Goal: Task Accomplishment & Management: Complete application form

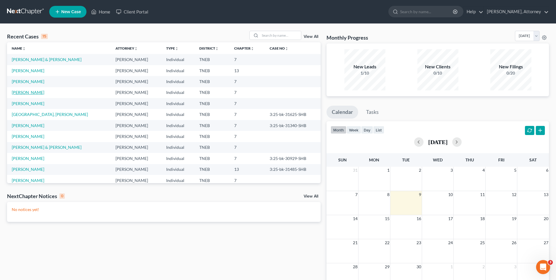
click at [29, 91] on link "[PERSON_NAME]" at bounding box center [28, 92] width 33 height 5
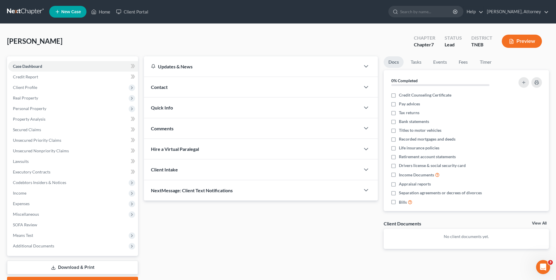
click at [29, 91] on span "Client Profile" at bounding box center [73, 87] width 130 height 11
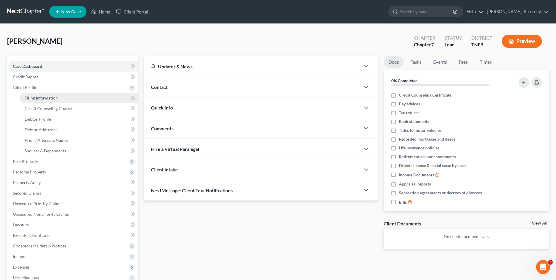
click at [45, 101] on link "Filing Information" at bounding box center [79, 98] width 118 height 11
select select "1"
select select "0"
select select "44"
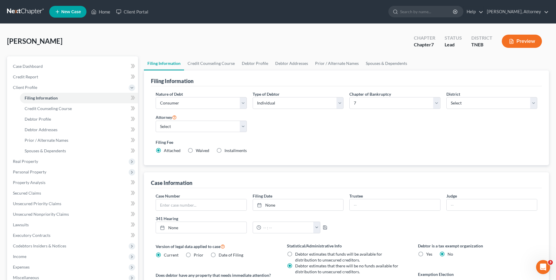
click at [225, 149] on label "Installments Installments" at bounding box center [236, 150] width 22 height 6
click at [227, 149] on input "Installments Installments" at bounding box center [229, 149] width 4 height 4
radio input "true"
radio input "false"
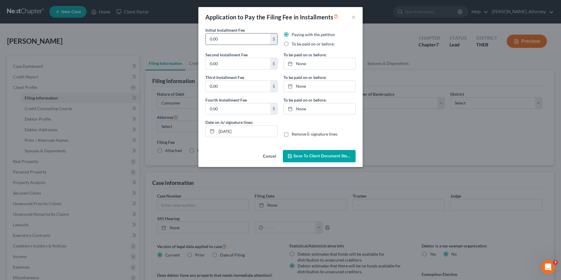
click at [224, 38] on input "0.00" at bounding box center [238, 38] width 65 height 11
type input "338.00"
click at [291, 45] on label "To be paid on or before:" at bounding box center [312, 44] width 43 height 6
click at [294, 45] on input "To be paid on or before:" at bounding box center [296, 43] width 4 height 4
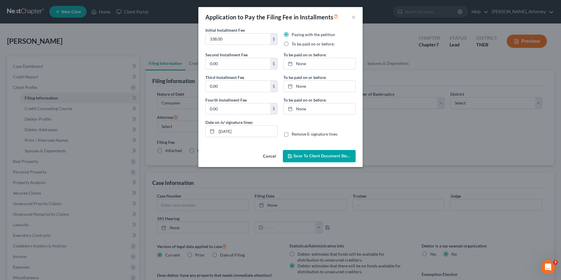
radio input "true"
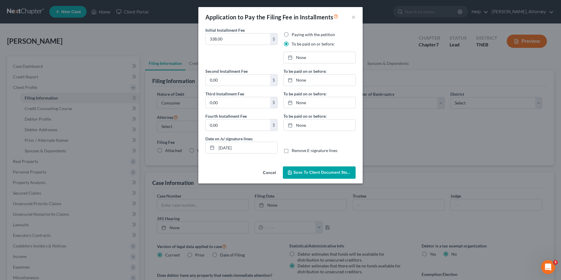
click at [315, 169] on button "Save to Client Document Storage" at bounding box center [319, 172] width 73 height 12
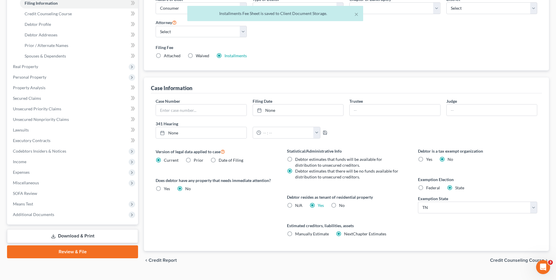
scroll to position [107, 0]
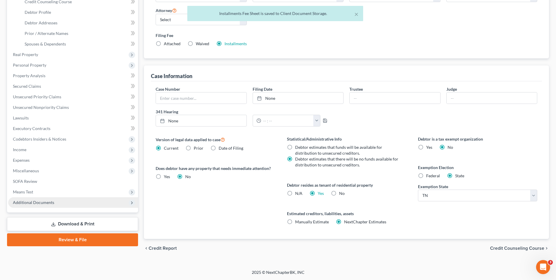
click at [38, 203] on span "Additional Documents" at bounding box center [33, 202] width 41 height 5
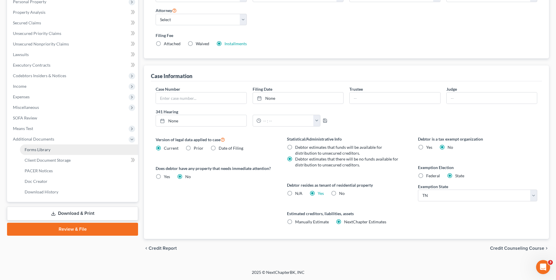
click at [41, 147] on span "Forms Library" at bounding box center [38, 149] width 26 height 5
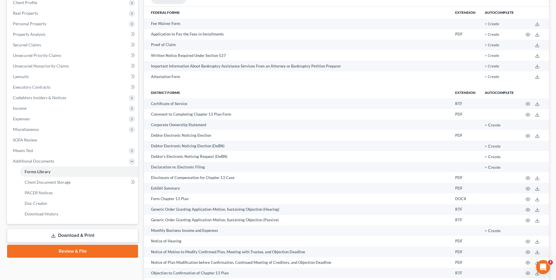
scroll to position [390, 0]
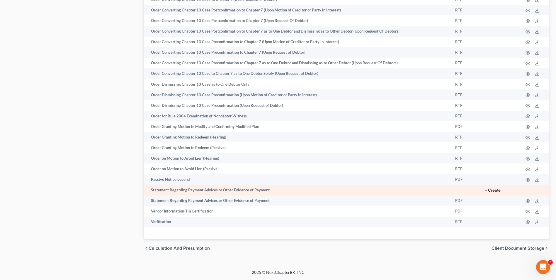
click at [494, 192] on button "+ Create" at bounding box center [493, 190] width 16 height 4
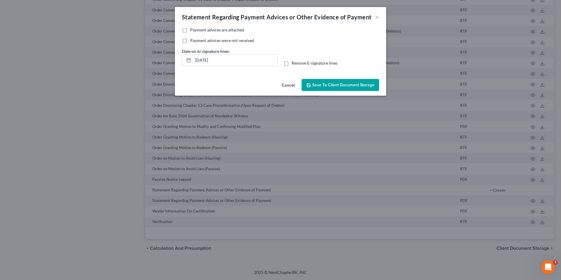
click at [190, 28] on label "Payment advices are attached" at bounding box center [217, 30] width 54 height 6
click at [192, 28] on input "Payment advices are attached" at bounding box center [194, 29] width 4 height 4
checkbox input "true"
click at [334, 82] on button "Save to Client Document Storage" at bounding box center [339, 85] width 77 height 12
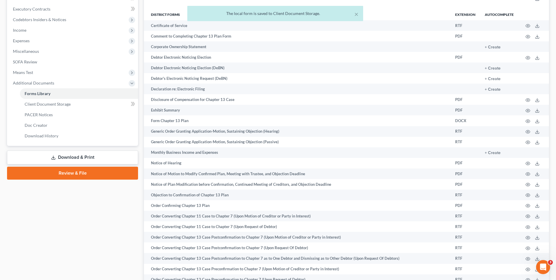
scroll to position [145, 0]
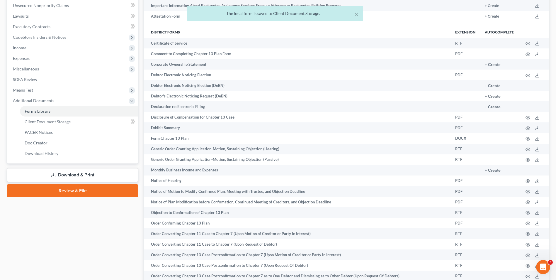
click at [94, 176] on link "Download & Print" at bounding box center [72, 175] width 131 height 14
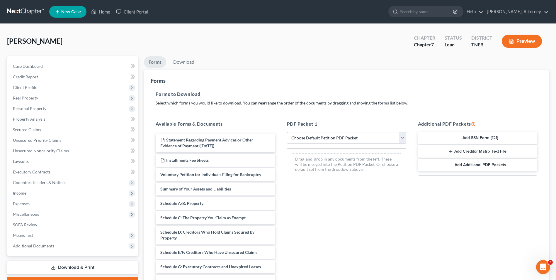
click at [365, 138] on select "Choose Default Petition PDF Packet Complete Bankruptcy Petition (all forms and …" at bounding box center [346, 138] width 119 height 12
select select "0"
click at [289, 132] on select "Choose Default Petition PDF Packet Complete Bankruptcy Petition (all forms and …" at bounding box center [346, 138] width 119 height 12
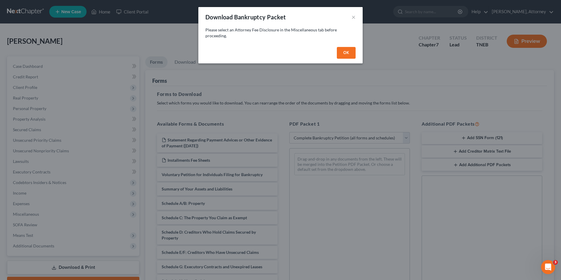
click at [346, 55] on button "OK" at bounding box center [346, 53] width 19 height 12
select select
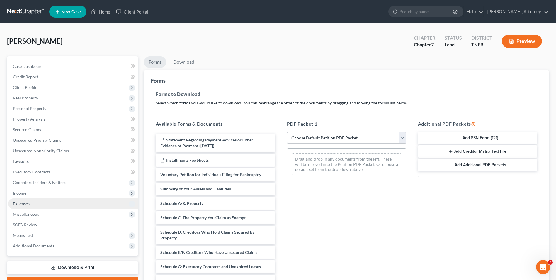
click at [38, 207] on span "Expenses" at bounding box center [73, 203] width 130 height 11
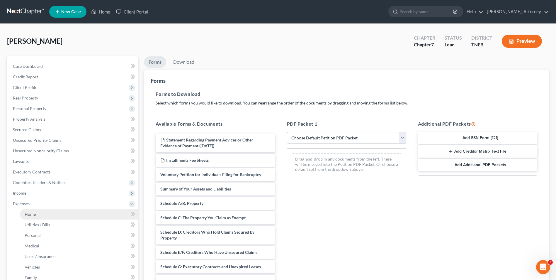
scroll to position [106, 0]
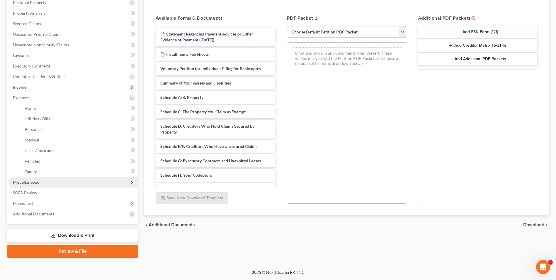
click at [29, 181] on span "Miscellaneous" at bounding box center [26, 181] width 26 height 5
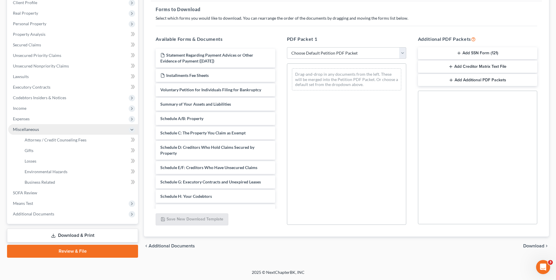
scroll to position [85, 0]
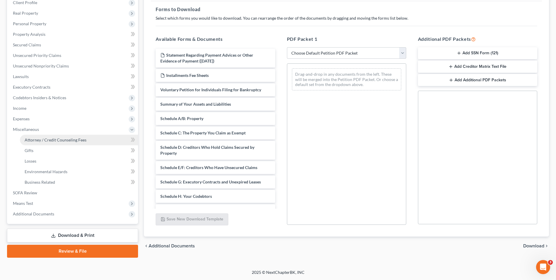
click at [50, 135] on link "Attorney / Credit Counseling Fees" at bounding box center [79, 140] width 118 height 11
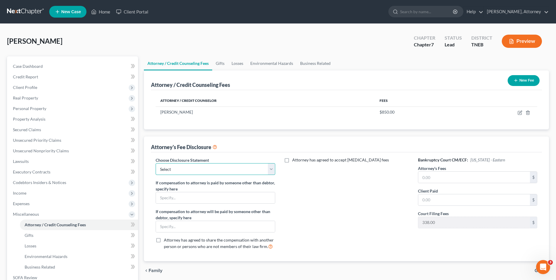
click at [242, 169] on select "Select Attorney Disclosure" at bounding box center [215, 169] width 119 height 12
select select "0"
click at [156, 163] on select "Select Attorney Disclosure" at bounding box center [215, 169] width 119 height 12
click at [438, 175] on input "text" at bounding box center [474, 177] width 112 height 11
type input "850.00"
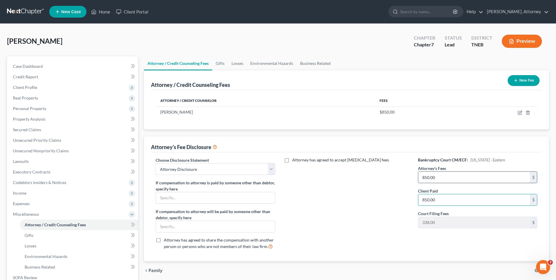
type input "850.00"
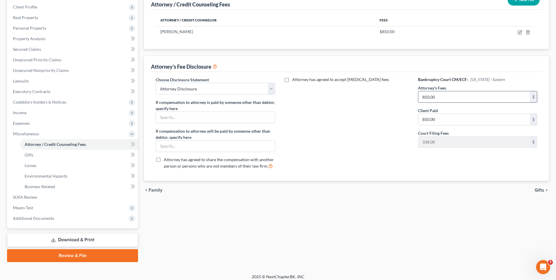
scroll to position [85, 0]
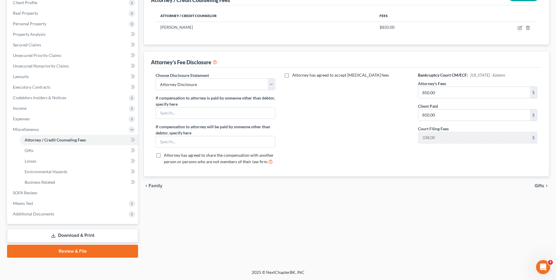
click at [78, 237] on link "Download & Print" at bounding box center [72, 235] width 131 height 14
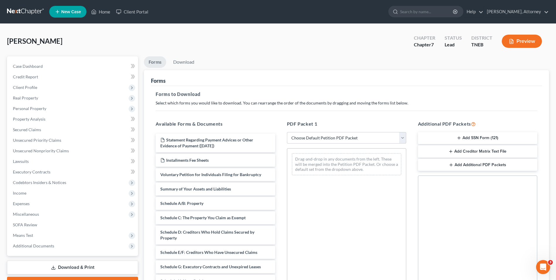
click at [337, 134] on select "Choose Default Petition PDF Packet Complete Bankruptcy Petition (all forms and …" at bounding box center [346, 138] width 119 height 12
select select "0"
click at [287, 132] on select "Choose Default Petition PDF Packet Complete Bankruptcy Petition (all forms and …" at bounding box center [346, 138] width 119 height 12
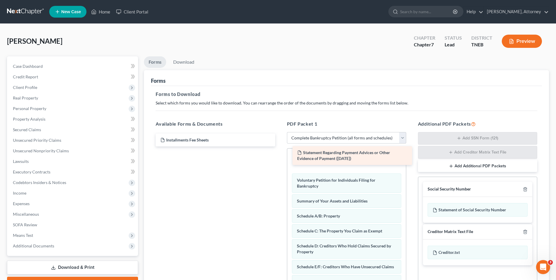
drag, startPoint x: 183, startPoint y: 142, endPoint x: 320, endPoint y: 155, distance: 137.5
click at [280, 146] on div "Statement Regarding Payment Advices or Other Evidence of Payment ([DATE]) State…" at bounding box center [215, 139] width 129 height 13
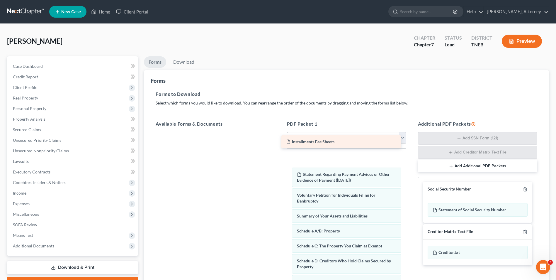
drag, startPoint x: 240, startPoint y: 143, endPoint x: 366, endPoint y: 145, distance: 125.8
click at [280, 132] on div "Installments Fee Sheets Installments Fee Sheets" at bounding box center [215, 132] width 129 height 0
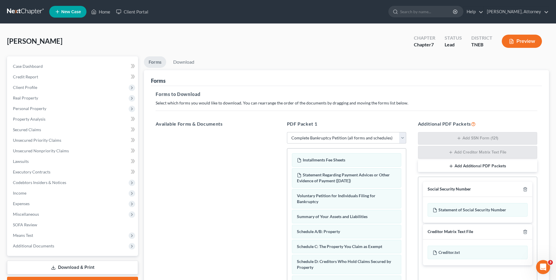
click at [411, 191] on div "PDF Packet 1 Choose Default Petition PDF Packet Complete Bankruptcy Petition (a…" at bounding box center [346, 215] width 131 height 199
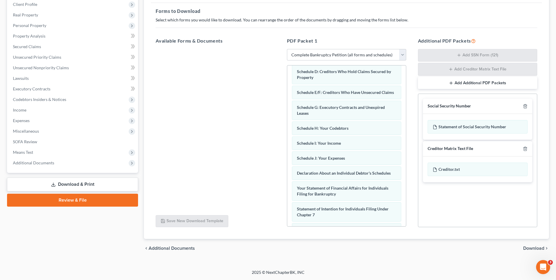
scroll to position [223, 0]
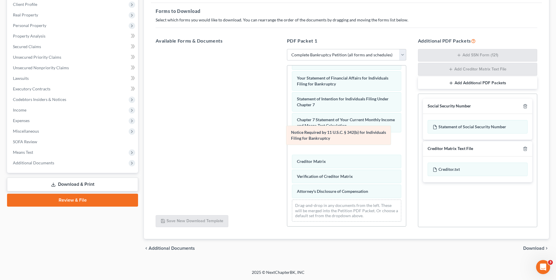
drag, startPoint x: 325, startPoint y: 172, endPoint x: 321, endPoint y: 141, distance: 31.0
click at [321, 141] on div "Notice Required by 11 U.S.C. § 342(b) for Individuals Filing for Bankruptcy Ins…" at bounding box center [346, 37] width 119 height 377
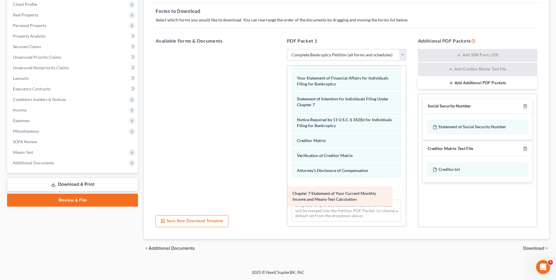
drag, startPoint x: 337, startPoint y: 124, endPoint x: 333, endPoint y: 198, distance: 73.7
click at [333, 198] on div "Chapter 7 Statement of Your Current Monthly Income and Means-Test Calculation I…" at bounding box center [346, 37] width 119 height 377
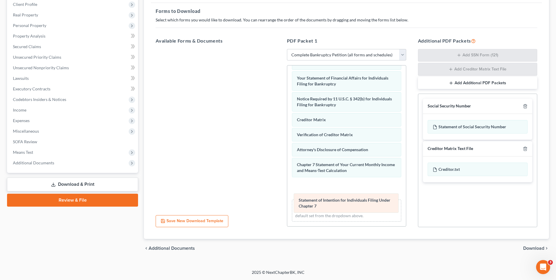
drag, startPoint x: 324, startPoint y: 98, endPoint x: 331, endPoint y: 199, distance: 101.1
click at [331, 199] on div "Statement of Intention for Individuals Filing Under Chapter 7 Installments Fee …" at bounding box center [346, 37] width 119 height 377
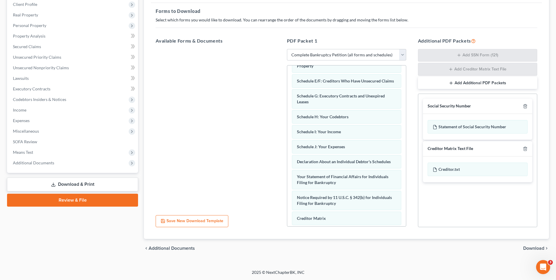
scroll to position [117, 0]
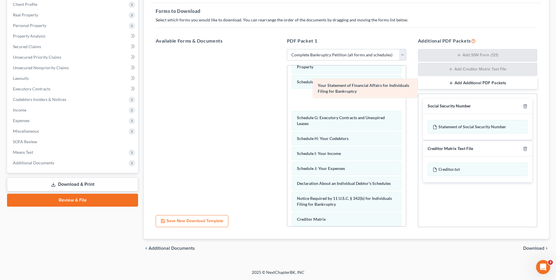
drag, startPoint x: 354, startPoint y: 184, endPoint x: 375, endPoint y: 86, distance: 100.1
click at [375, 86] on div "Your Statement of Financial Affairs for Individuals Filing for Bankruptcy Insta…" at bounding box center [346, 136] width 119 height 377
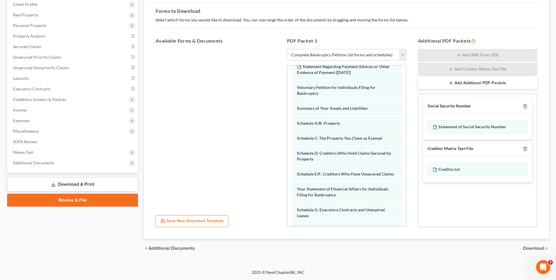
scroll to position [24, 0]
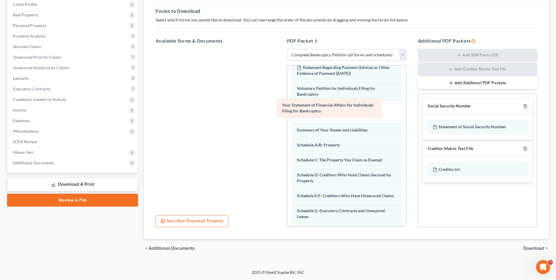
drag, startPoint x: 338, startPoint y: 199, endPoint x: 323, endPoint y: 109, distance: 91.5
click at [323, 109] on div "Your Statement of Financial Affairs for Individuals Filing for Bankruptcy Insta…" at bounding box center [346, 229] width 119 height 377
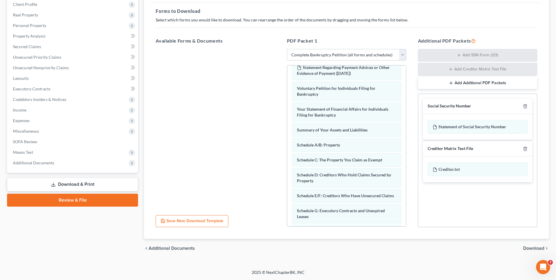
click at [530, 246] on span "Download" at bounding box center [533, 248] width 21 height 5
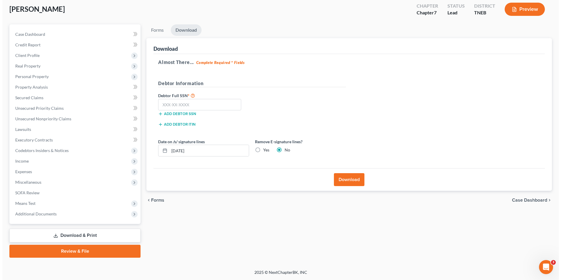
scroll to position [32, 0]
click at [178, 104] on input "text" at bounding box center [197, 105] width 83 height 12
type input "223-35-1578"
click at [347, 179] on button "Download" at bounding box center [346, 179] width 30 height 13
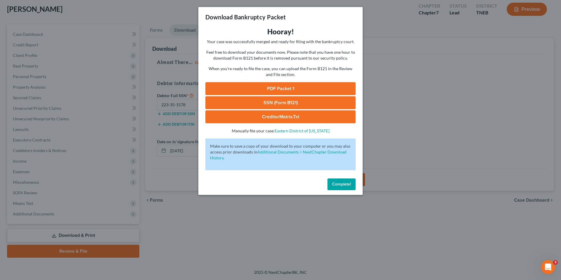
click at [287, 90] on link "PDF Packet 1" at bounding box center [280, 88] width 150 height 13
click at [283, 103] on link "SSN (Form B121)" at bounding box center [280, 102] width 150 height 13
